Goal: Task Accomplishment & Management: Manage account settings

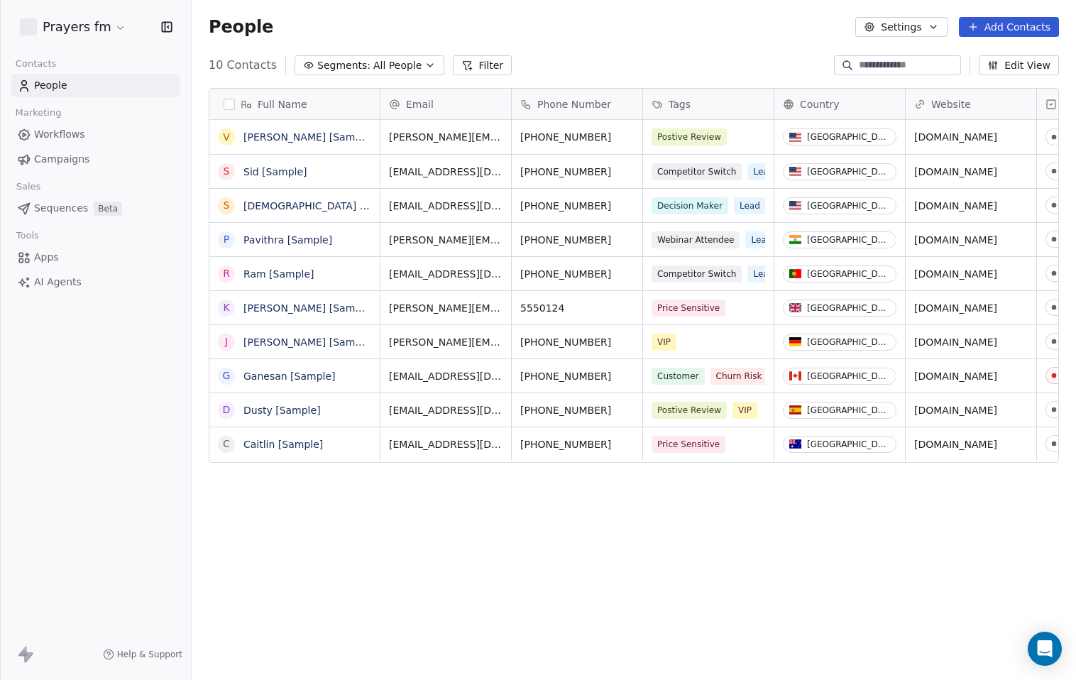
scroll to position [588, 874]
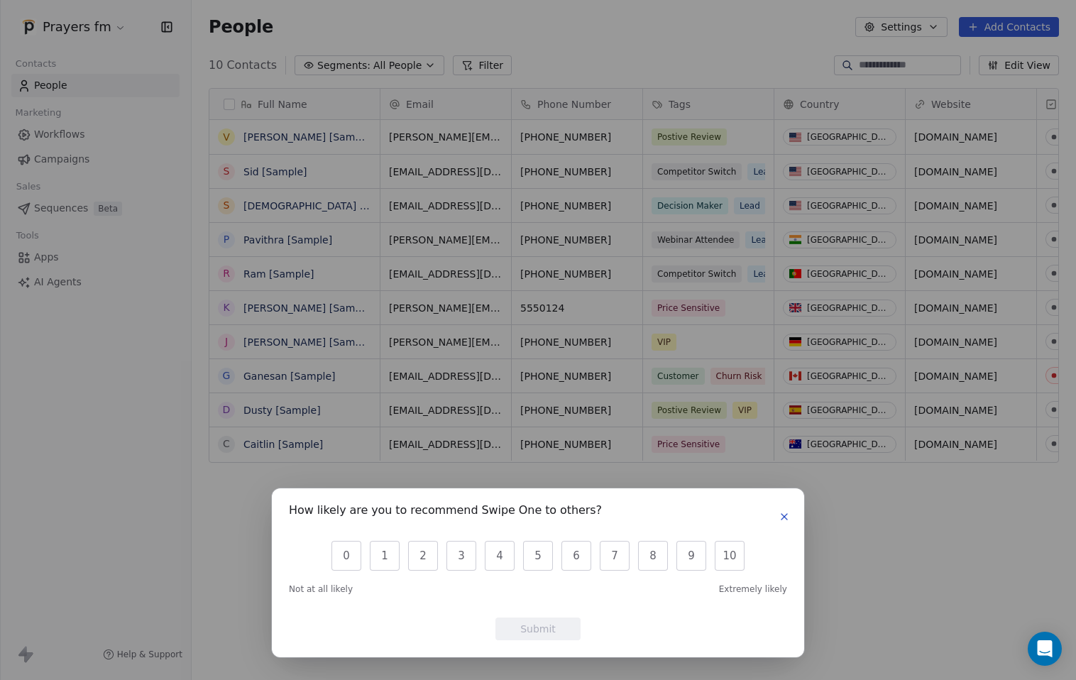
click at [779, 517] on icon "button" at bounding box center [783, 516] width 11 height 11
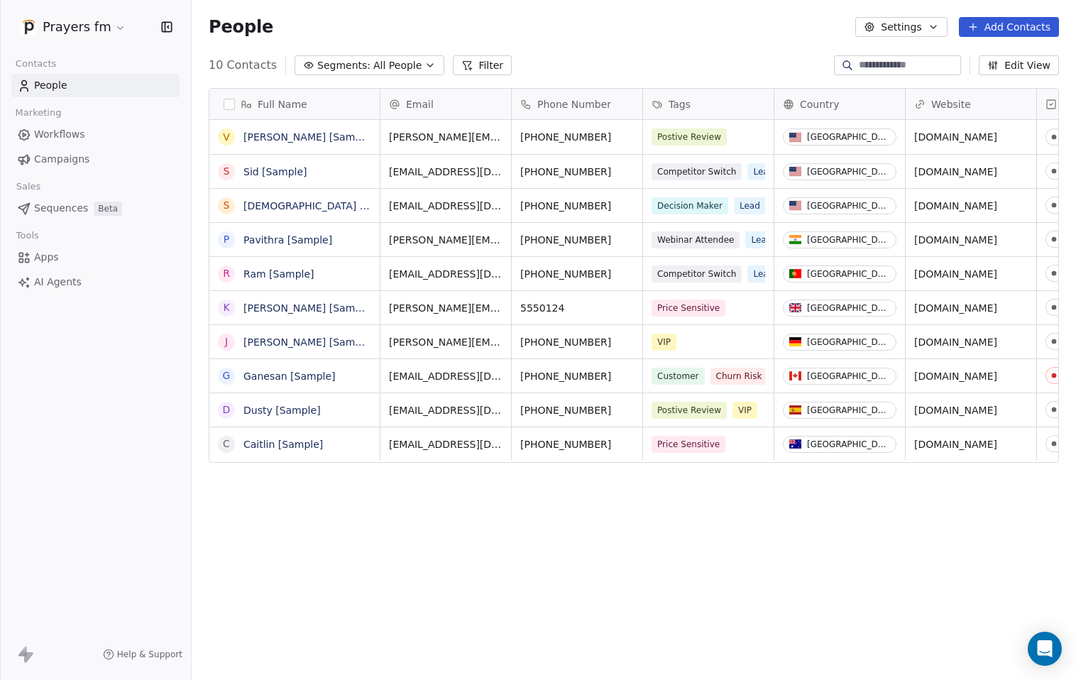
click at [21, 652] on icon at bounding box center [22, 651] width 9 height 10
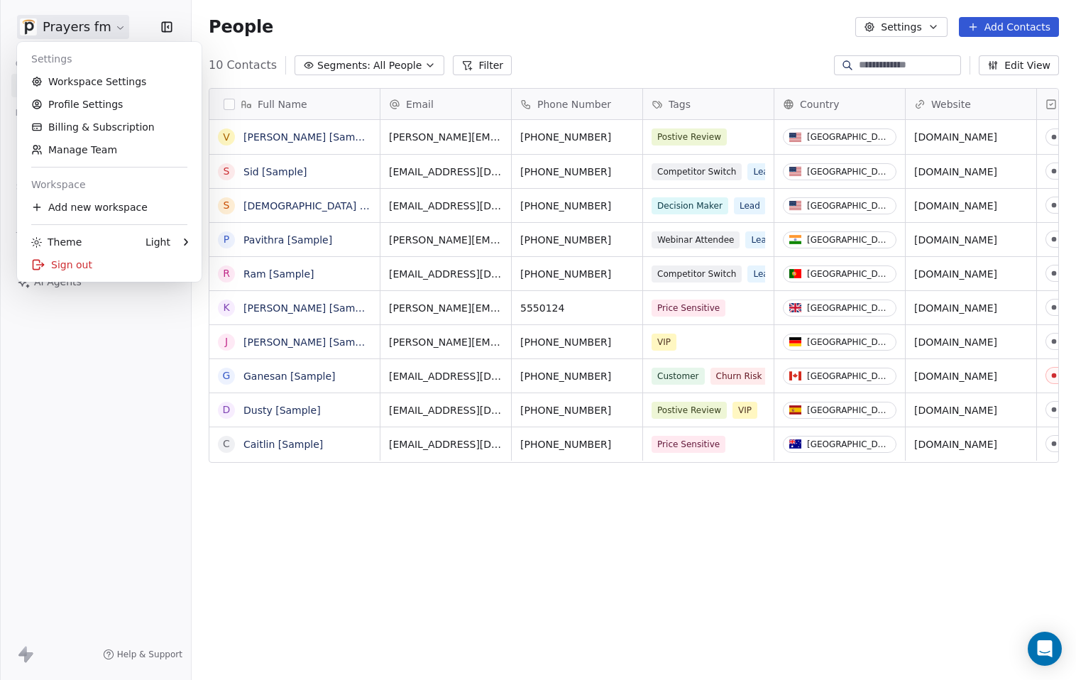
click at [111, 21] on html "Prayers fm Contacts People Marketing Workflows Campaigns Sales Sequences Beta T…" at bounding box center [538, 340] width 1076 height 680
click at [93, 117] on link "Billing & Subscription" at bounding box center [109, 127] width 173 height 23
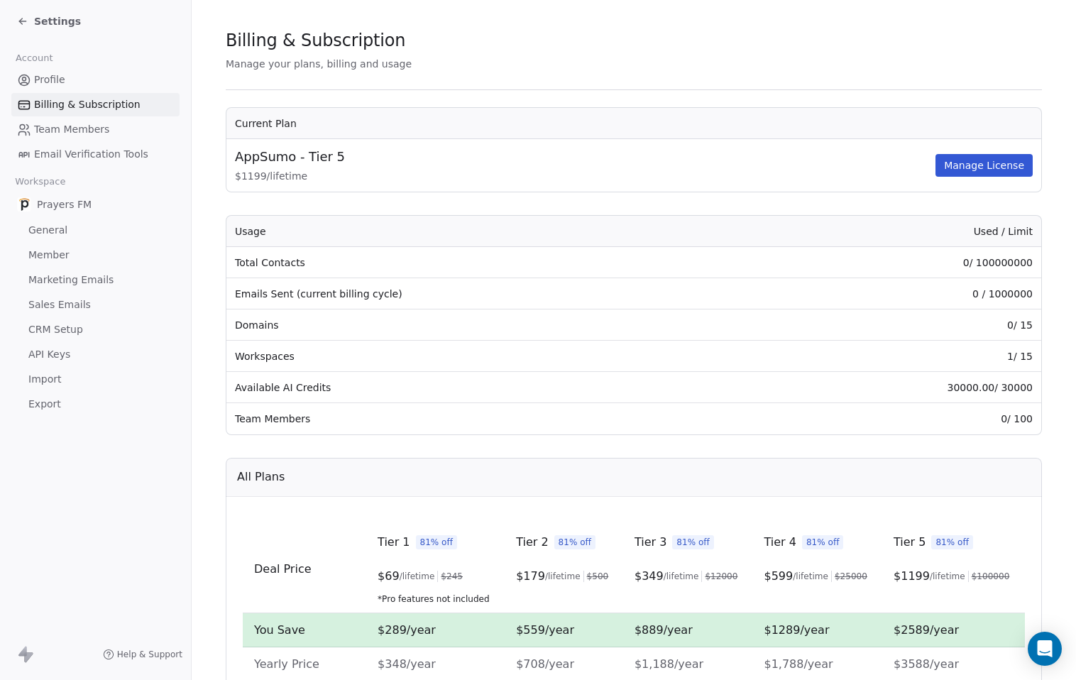
scroll to position [23, 0]
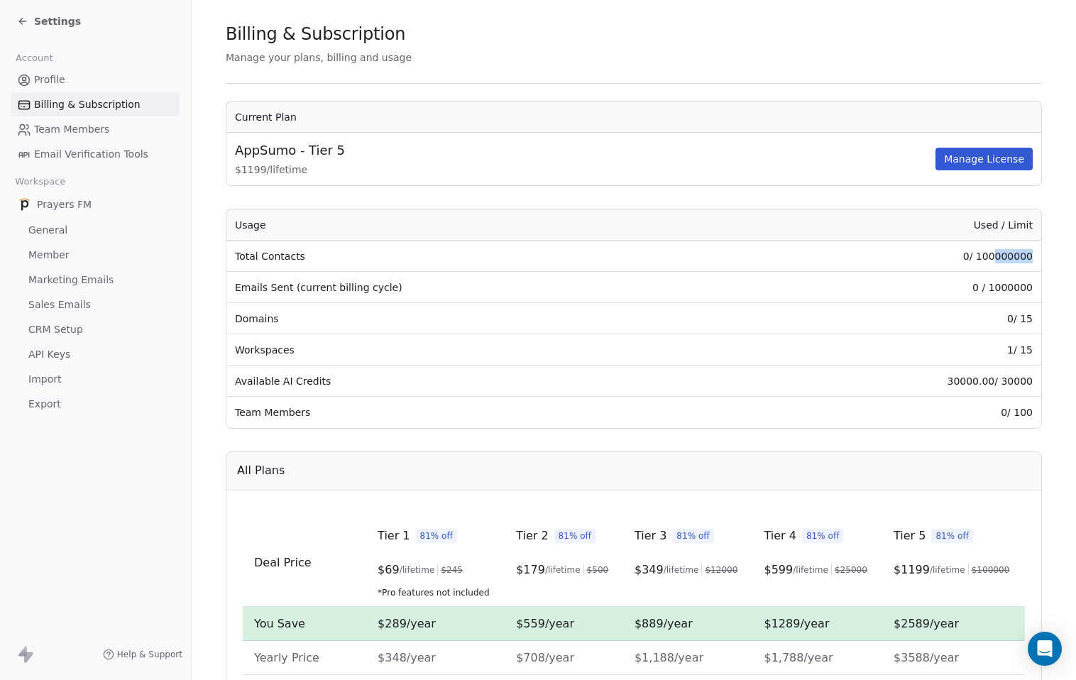
drag, startPoint x: 1023, startPoint y: 254, endPoint x: 987, endPoint y: 258, distance: 35.7
click at [987, 258] on td "0 / 100000000" at bounding box center [895, 256] width 292 height 31
drag, startPoint x: 1022, startPoint y: 290, endPoint x: 983, endPoint y: 293, distance: 38.5
click at [983, 293] on td "0 / 1000000" at bounding box center [895, 287] width 292 height 31
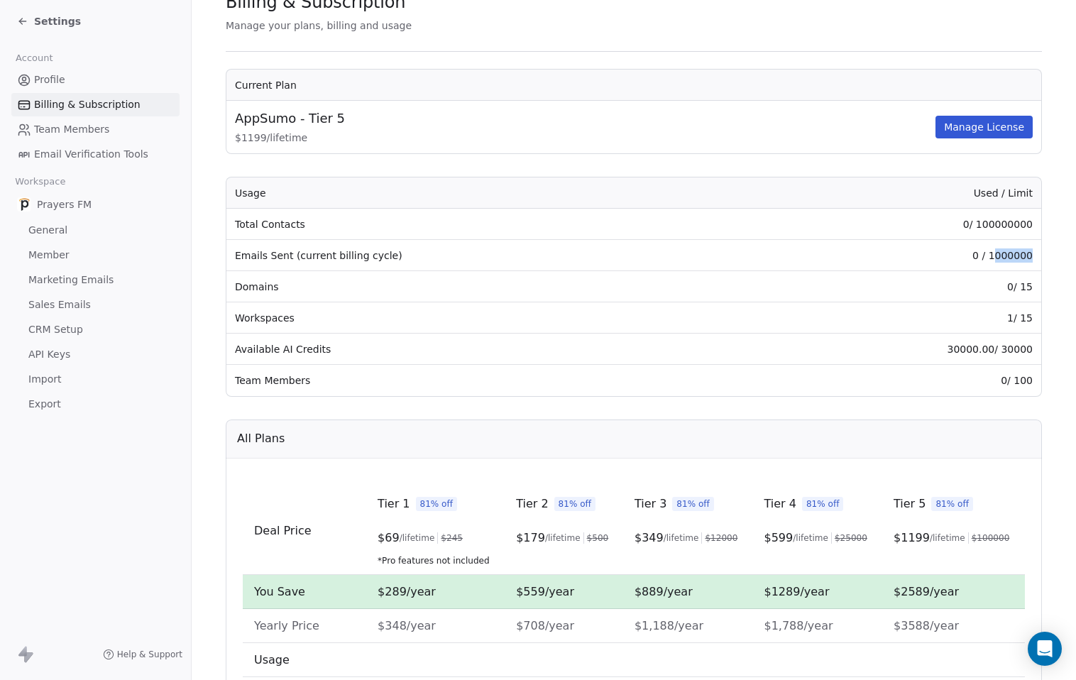
scroll to position [59, 0]
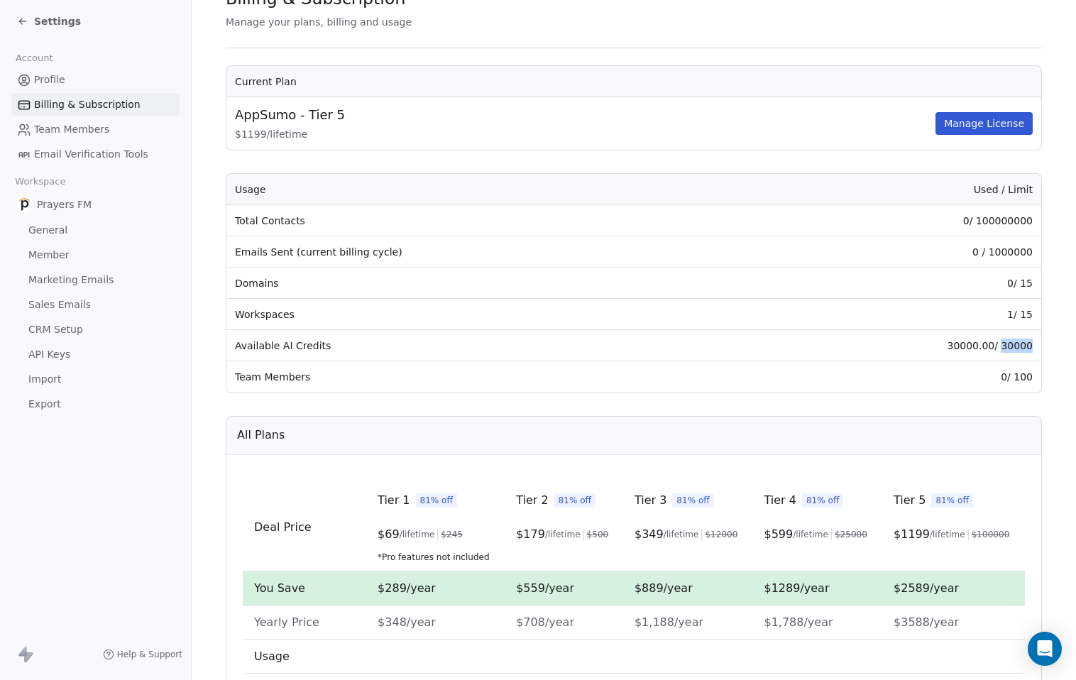
drag, startPoint x: 991, startPoint y: 347, endPoint x: 1023, endPoint y: 343, distance: 32.2
click at [1023, 343] on td "30000.00 / 30000" at bounding box center [895, 345] width 292 height 31
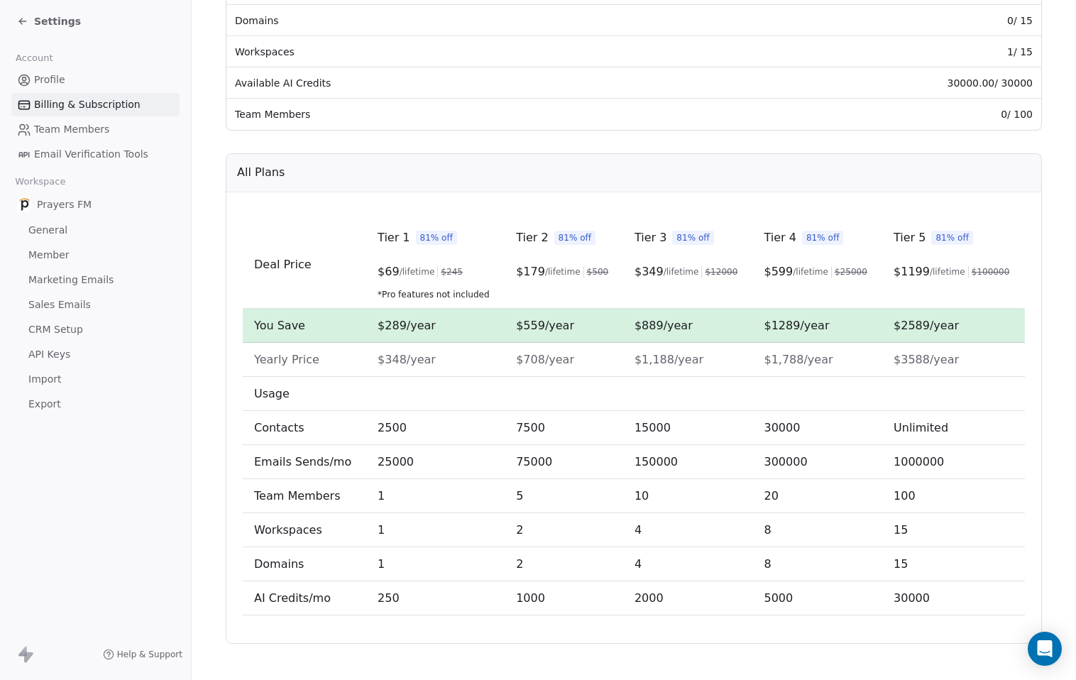
scroll to position [331, 0]
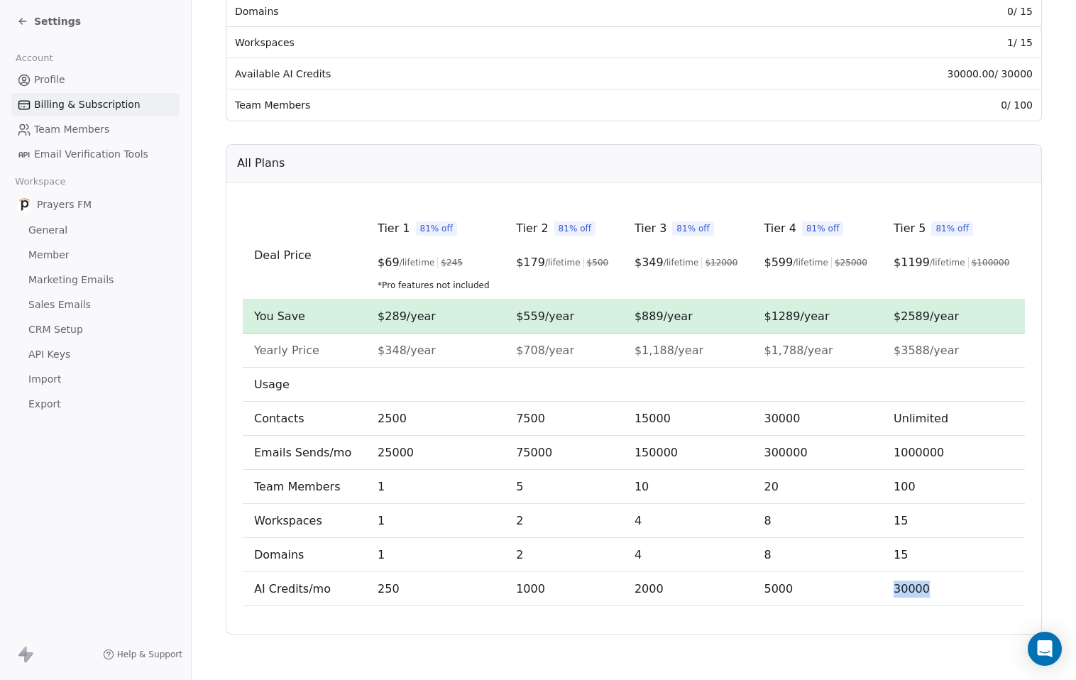
drag, startPoint x: 920, startPoint y: 588, endPoint x: 888, endPoint y: 589, distance: 32.6
click at [888, 589] on td "30000" at bounding box center [953, 589] width 143 height 34
click at [893, 589] on span "30000" at bounding box center [911, 588] width 36 height 13
